Goal: Find specific page/section: Find specific page/section

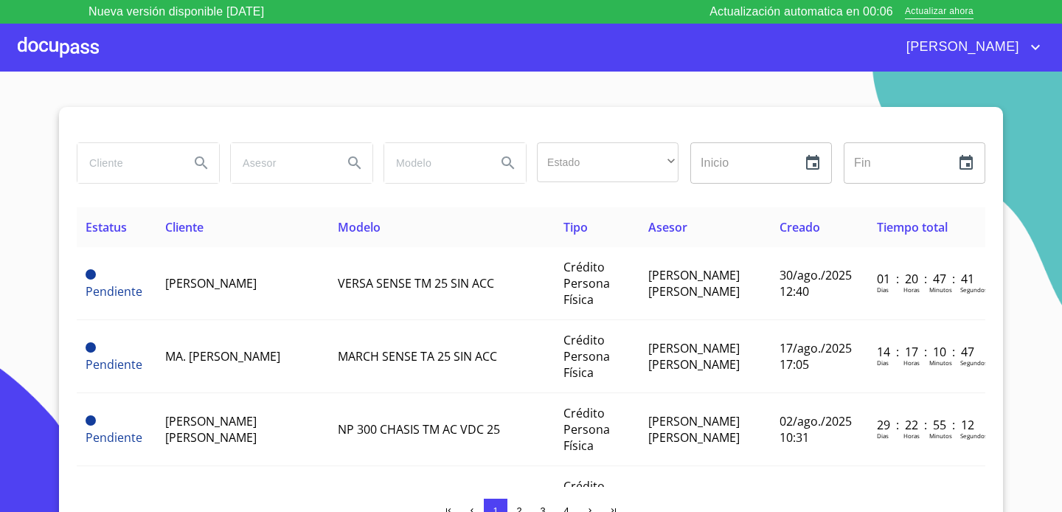
click at [47, 59] on div at bounding box center [58, 47] width 81 height 47
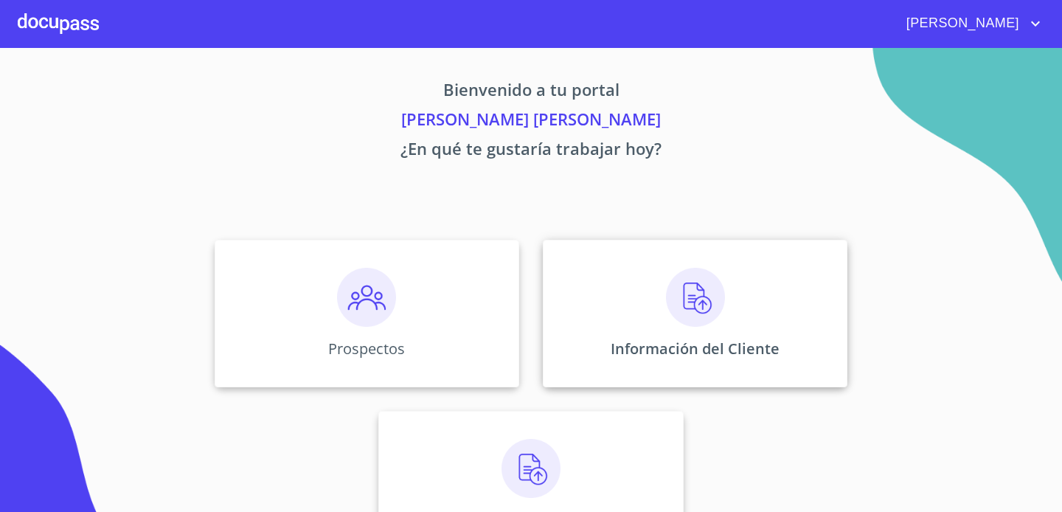
click at [642, 299] on div "Información del Cliente" at bounding box center [695, 313] width 305 height 147
